Goal: Navigation & Orientation: Find specific page/section

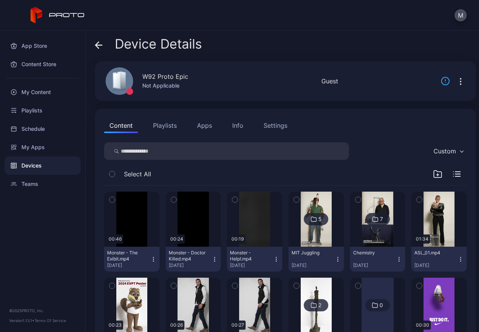
click at [39, 165] on div "Devices" at bounding box center [43, 165] width 76 height 18
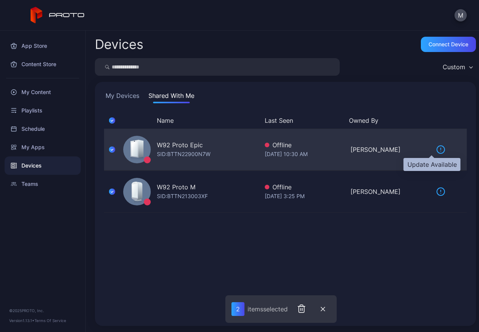
click at [440, 148] on icon at bounding box center [440, 149] width 0 height 2
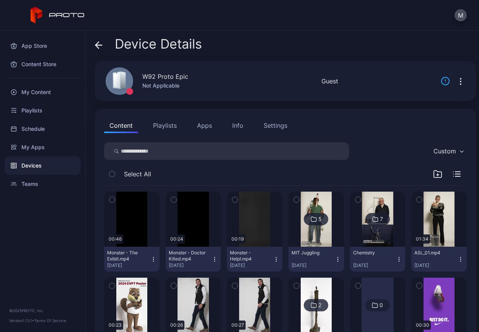
click at [29, 162] on div "Devices" at bounding box center [43, 165] width 76 height 18
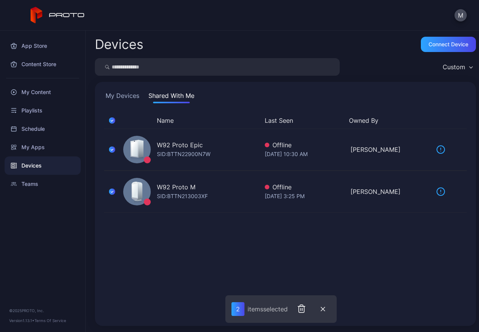
click at [129, 94] on button "My Devices" at bounding box center [122, 97] width 37 height 12
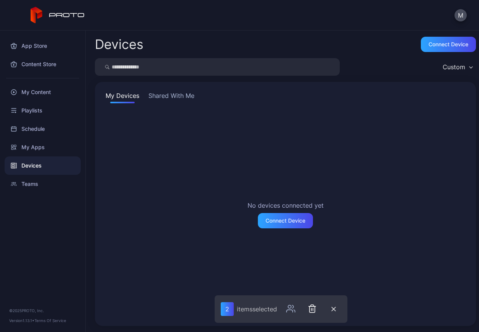
click at [164, 91] on button "Shared With Me" at bounding box center [171, 97] width 49 height 12
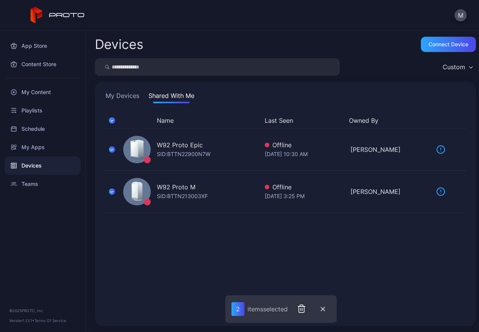
click at [253, 68] on input "search" at bounding box center [217, 67] width 245 height 18
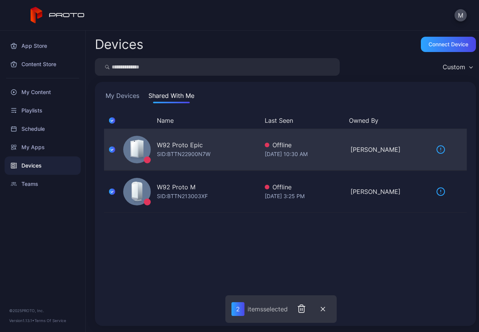
click at [179, 152] on div "SID: BTTN22900N7W" at bounding box center [184, 153] width 54 height 9
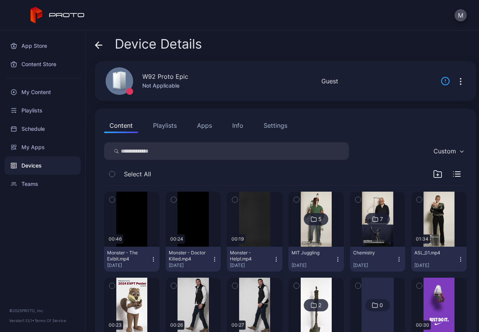
click at [40, 165] on div "Devices" at bounding box center [43, 165] width 76 height 18
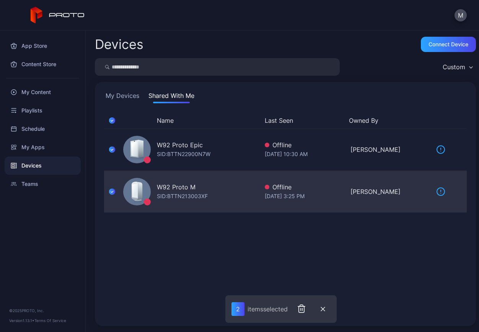
click at [110, 190] on icon "button" at bounding box center [112, 191] width 6 height 8
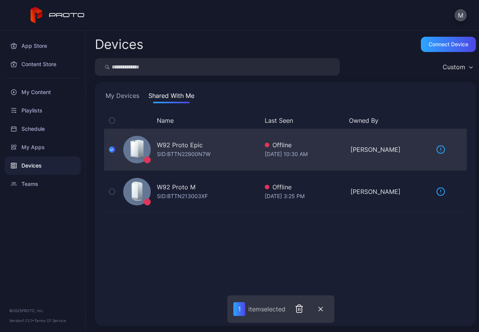
click at [112, 149] on icon "button" at bounding box center [112, 149] width 6 height 8
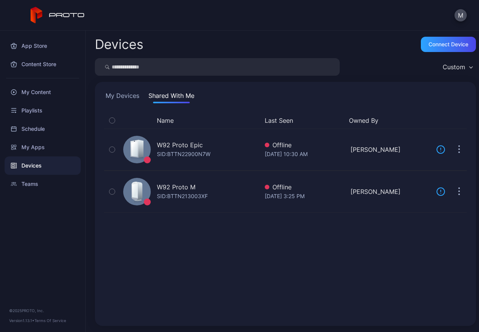
click at [113, 118] on icon "button" at bounding box center [111, 120] width 5 height 8
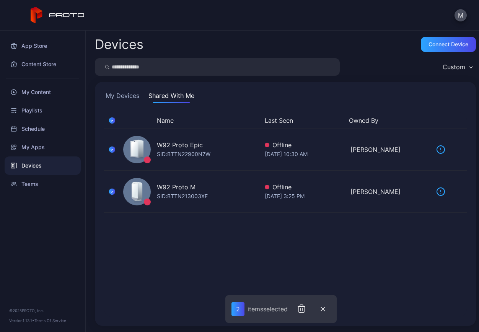
click at [442, 68] on div "Custom" at bounding box center [453, 67] width 23 height 8
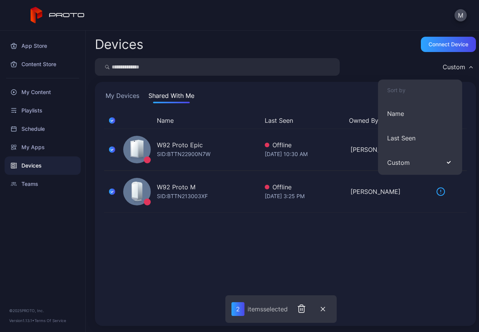
click at [28, 166] on div "Devices" at bounding box center [43, 165] width 76 height 18
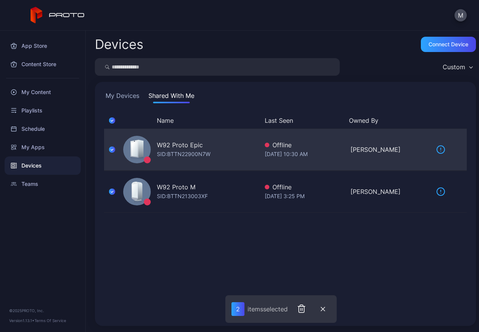
click at [362, 146] on div "[PERSON_NAME]" at bounding box center [390, 149] width 80 height 9
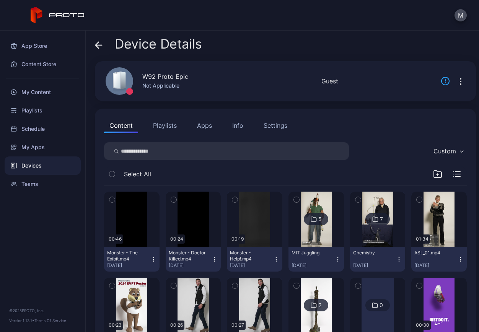
click at [39, 166] on div "Devices" at bounding box center [43, 165] width 76 height 18
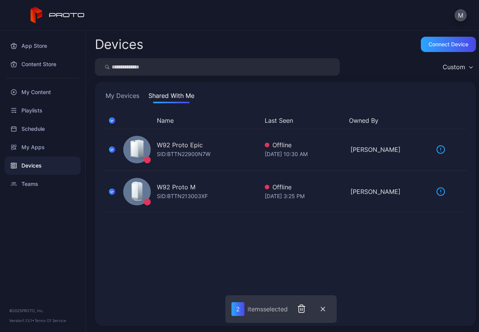
click at [126, 97] on button "My Devices" at bounding box center [122, 97] width 37 height 12
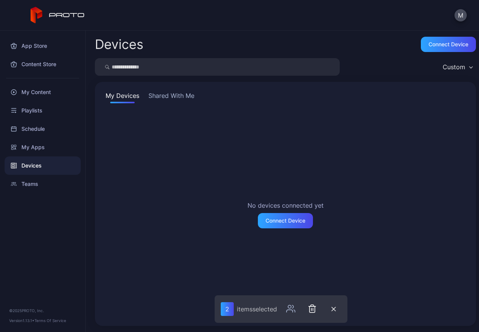
click at [157, 97] on button "Shared With Me" at bounding box center [171, 97] width 49 height 12
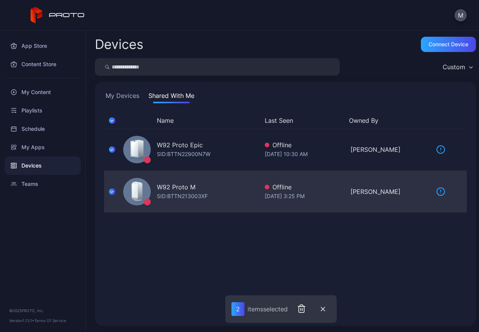
click at [180, 190] on div "W92 Proto M" at bounding box center [176, 186] width 39 height 9
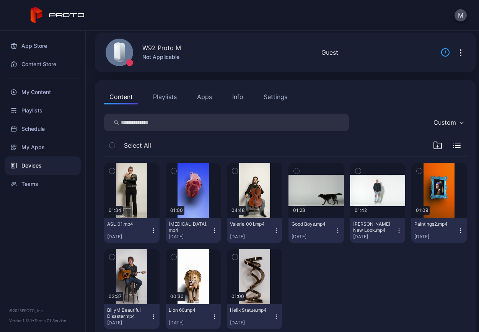
scroll to position [47, 0]
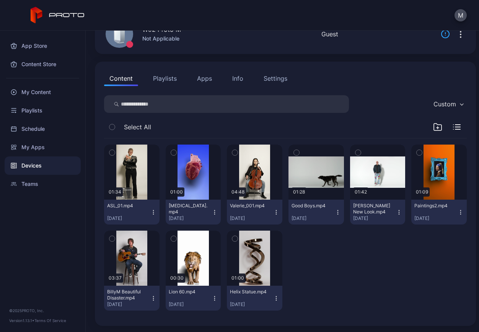
click at [29, 164] on div "Devices" at bounding box center [43, 165] width 76 height 18
